Goal: Navigation & Orientation: Find specific page/section

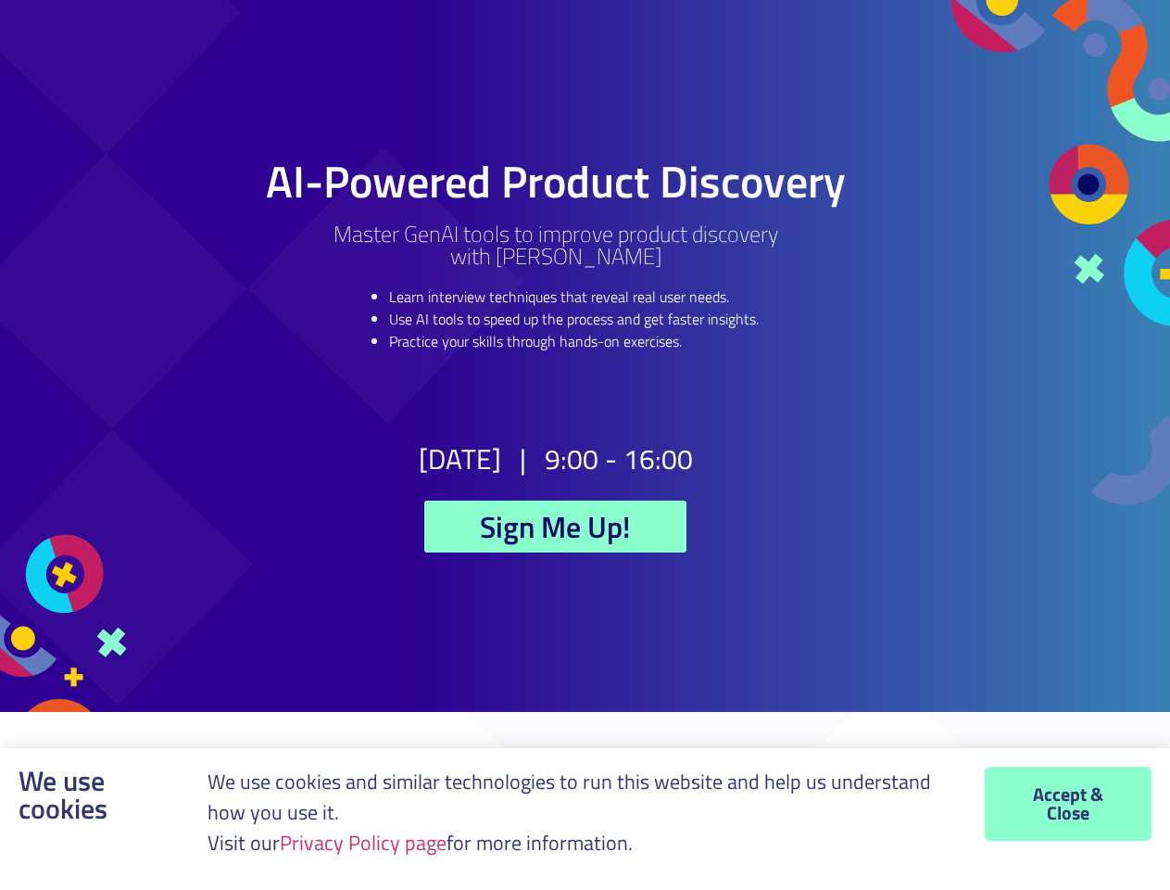
click at [585, 445] on h2 "9:00 - 16:00" at bounding box center [619, 459] width 148 height 28
click at [369, 842] on link "Privacy Policy page" at bounding box center [363, 843] width 167 height 32
